Goal: Information Seeking & Learning: Learn about a topic

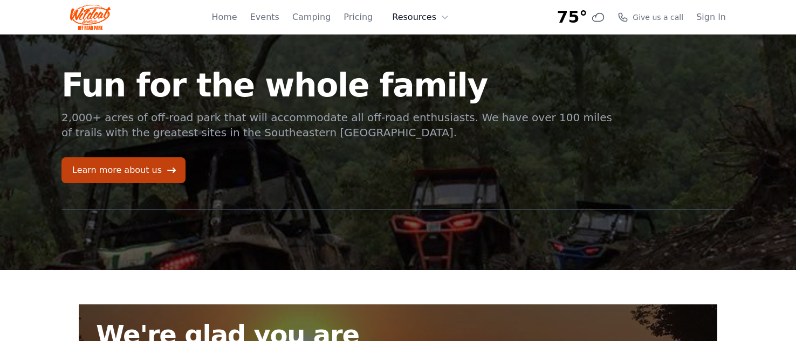
click at [436, 18] on button "Resources" at bounding box center [421, 17] width 70 height 22
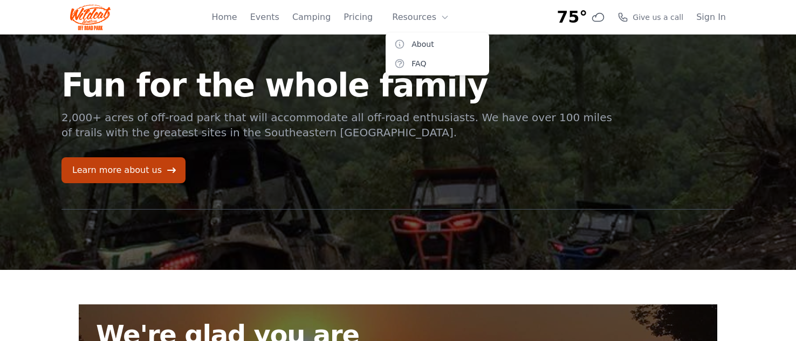
click at [311, 79] on h1 "Fun for the whole family" at bounding box center [337, 85] width 552 height 32
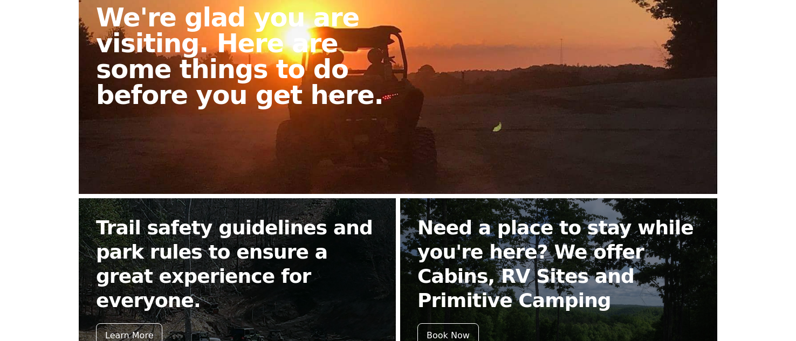
scroll to position [317, 0]
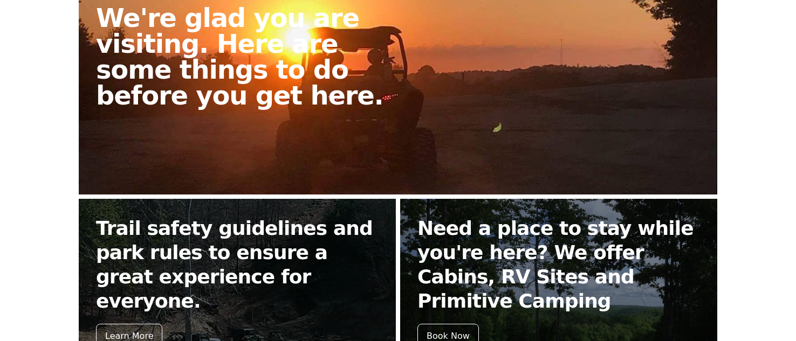
click at [367, 138] on link "We're glad you are visiting. Here are some things to do before you get here." at bounding box center [398, 91] width 639 height 207
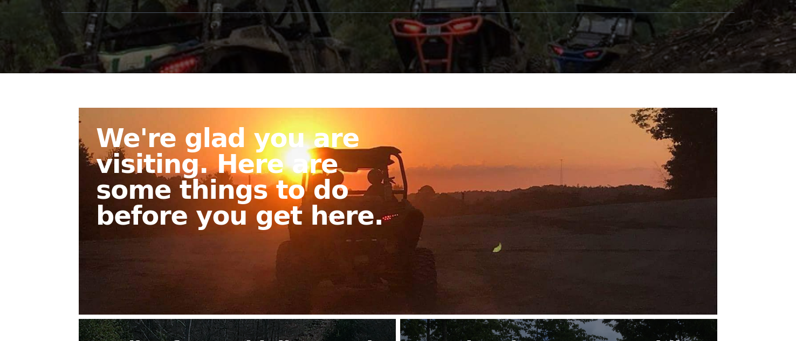
scroll to position [216, 0]
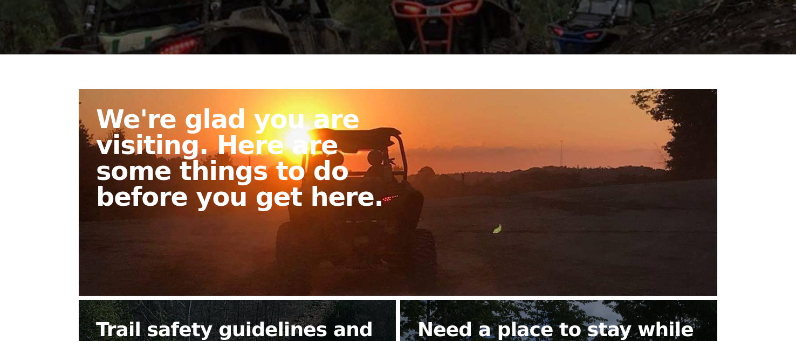
click at [367, 170] on h2 "We're glad you are visiting. Here are some things to do before you get here." at bounding box center [251, 158] width 311 height 104
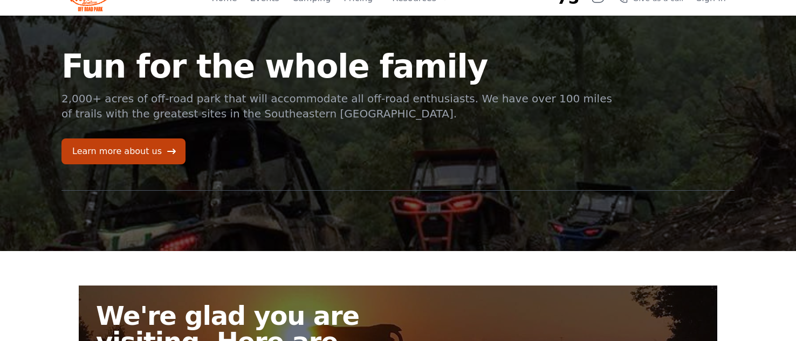
scroll to position [0, 0]
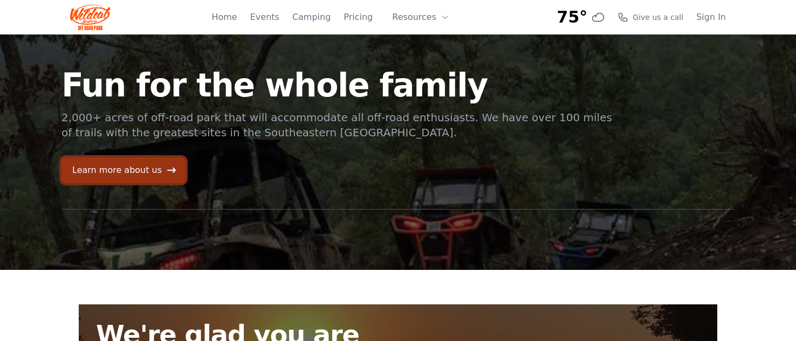
click at [155, 167] on link "Learn more about us" at bounding box center [123, 170] width 124 height 26
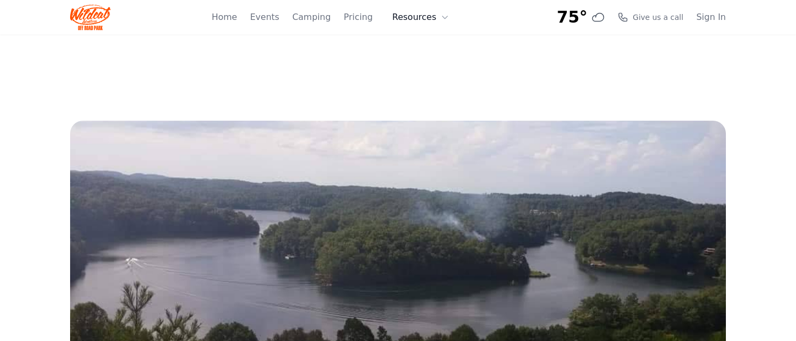
click at [424, 21] on button "Resources" at bounding box center [421, 17] width 70 height 22
click at [423, 63] on link "FAQ" at bounding box center [438, 63] width 104 height 19
